Goal: Check status: Check status

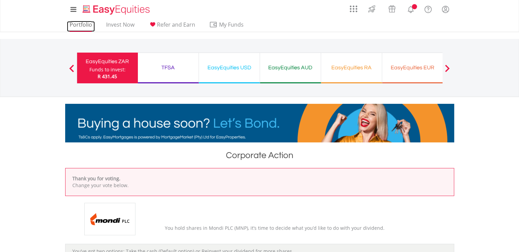
click at [84, 27] on link "Portfolio" at bounding box center [81, 26] width 28 height 11
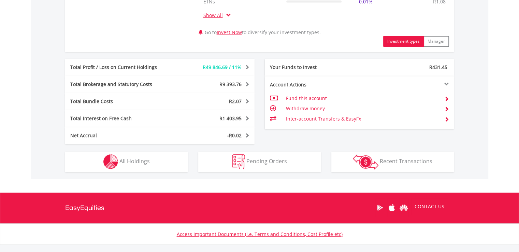
scroll to position [341, 0]
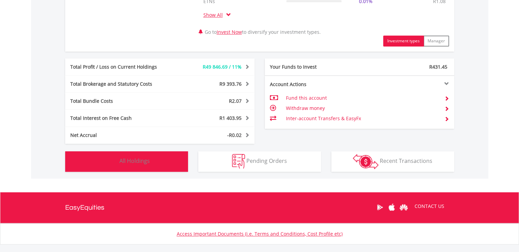
click at [142, 159] on span "All Holdings" at bounding box center [135, 161] width 30 height 8
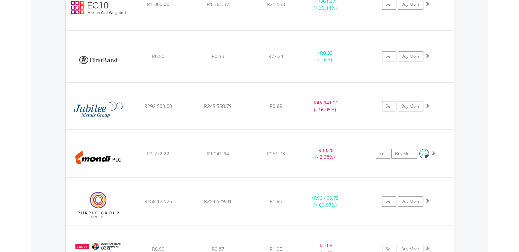
scroll to position [704, 0]
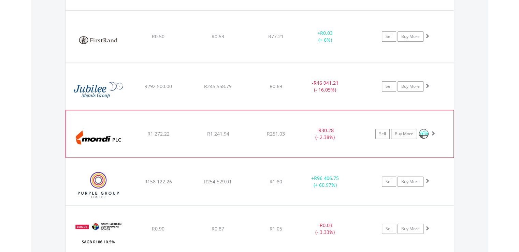
click at [429, 131] on span at bounding box center [429, 134] width 0 height 10
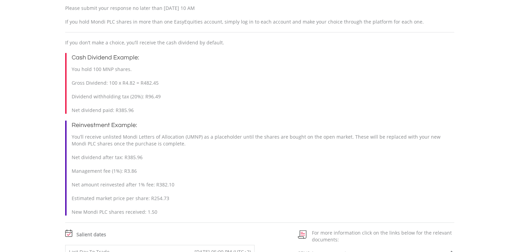
scroll to position [410, 0]
